Goal: Information Seeking & Learning: Learn about a topic

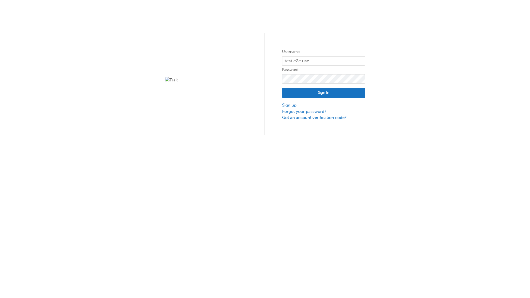
type input "test.e2e.user31"
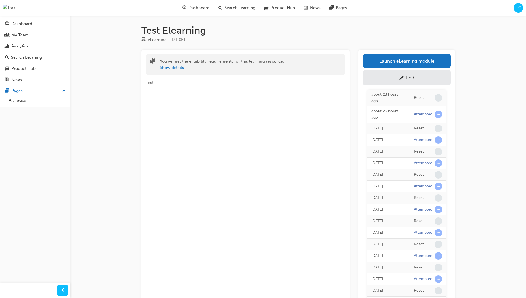
scroll to position [49, 0]
